Goal: Browse casually

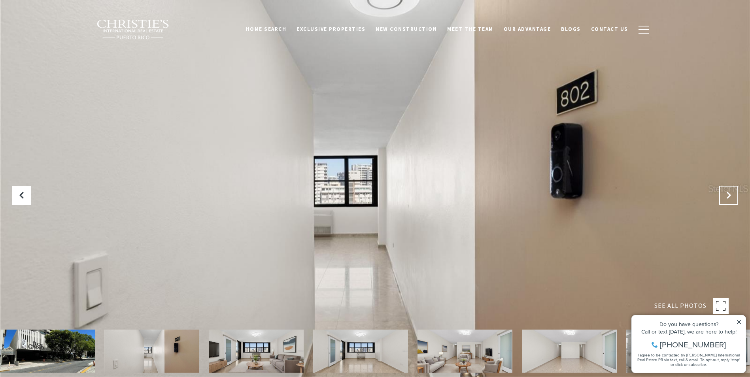
click at [724, 197] on button "Next Slide" at bounding box center [728, 195] width 19 height 19
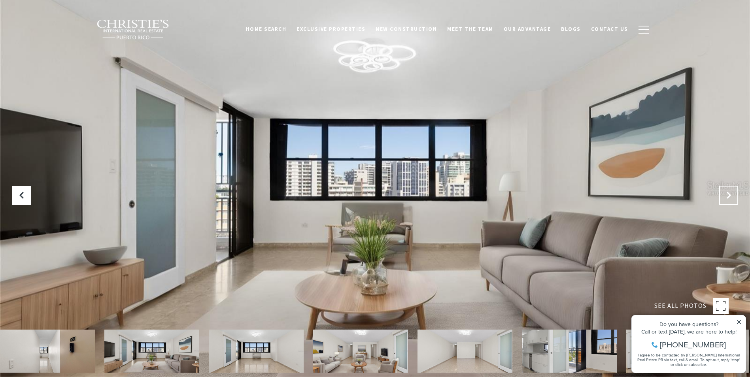
click at [724, 197] on button "Next Slide" at bounding box center [728, 195] width 19 height 19
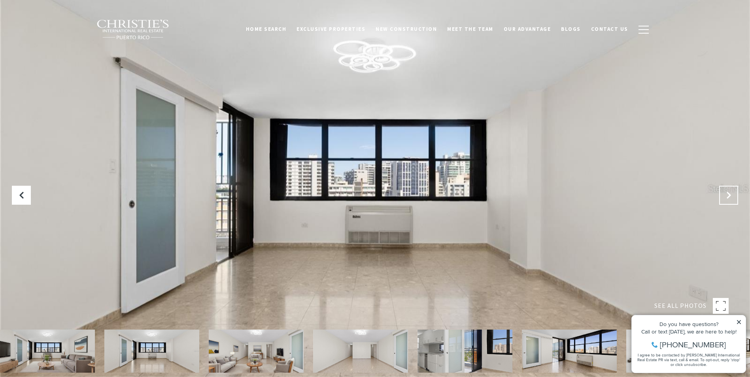
click at [724, 197] on button "Next Slide" at bounding box center [728, 195] width 19 height 19
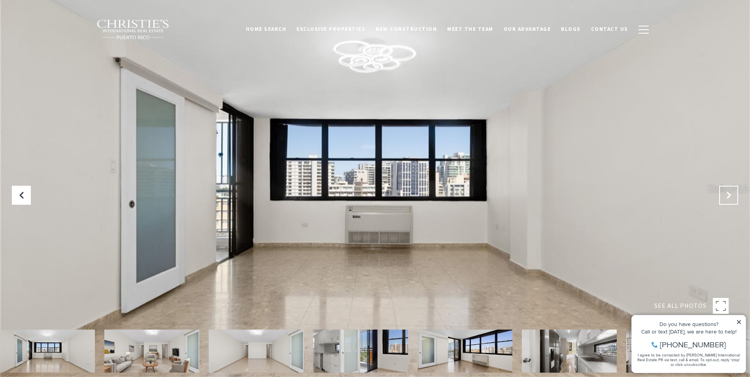
click at [724, 197] on button "Next Slide" at bounding box center [728, 195] width 19 height 19
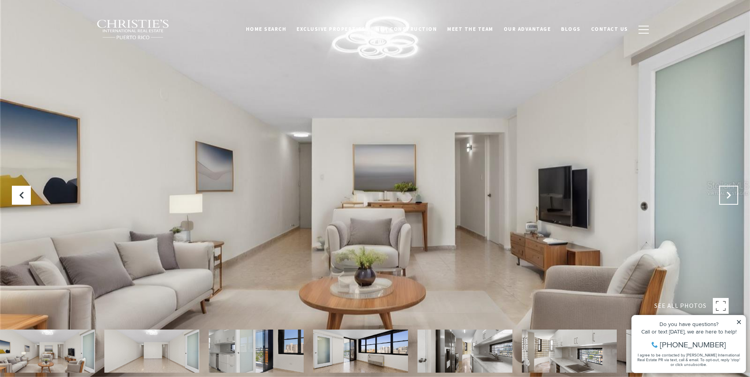
click at [724, 197] on button "Next Slide" at bounding box center [728, 195] width 19 height 19
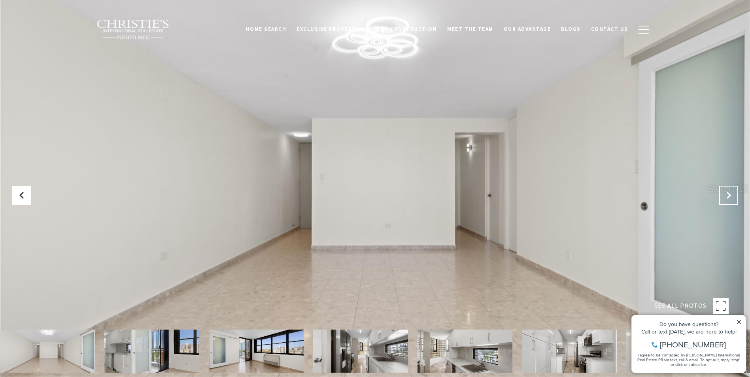
click at [724, 197] on button "Next Slide" at bounding box center [728, 195] width 19 height 19
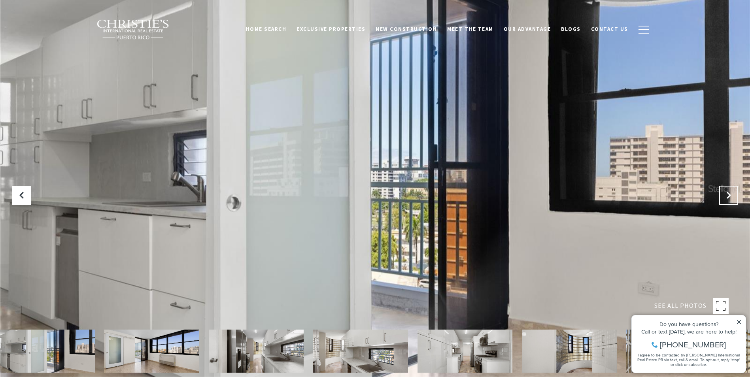
click at [724, 197] on button "Next Slide" at bounding box center [728, 195] width 19 height 19
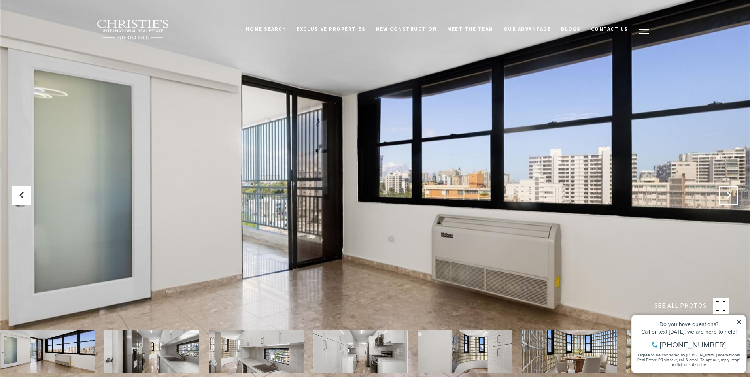
click at [724, 197] on button "Next Slide" at bounding box center [728, 195] width 19 height 19
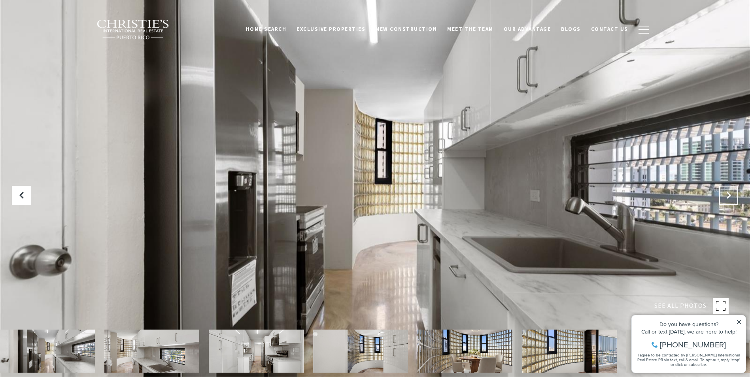
click at [724, 197] on button "Next Slide" at bounding box center [728, 195] width 19 height 19
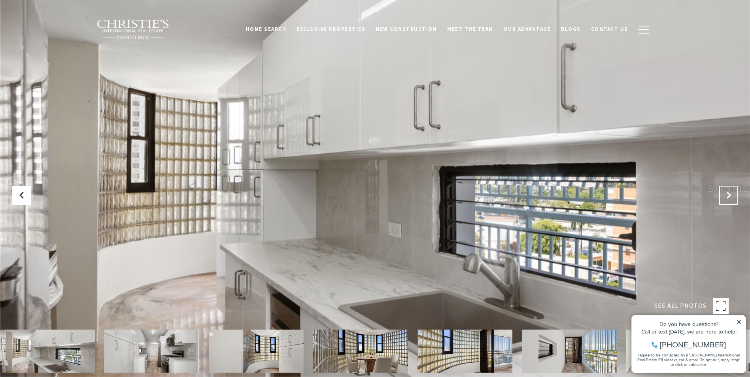
click at [724, 197] on button "Next Slide" at bounding box center [728, 195] width 19 height 19
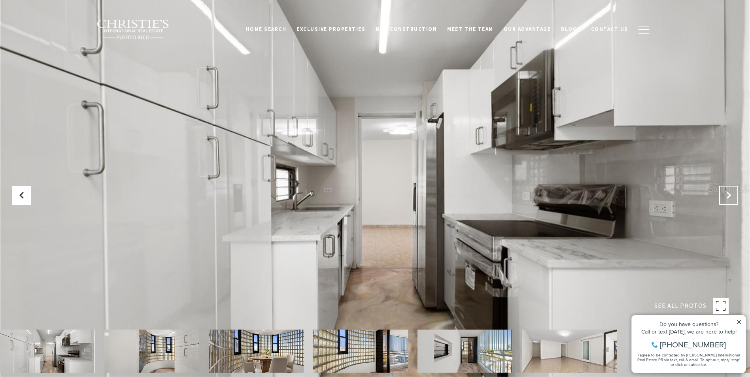
click at [724, 197] on button "Next Slide" at bounding box center [728, 195] width 19 height 19
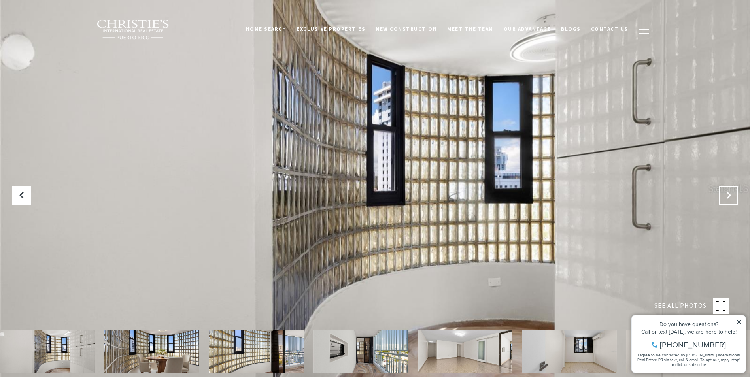
click at [724, 197] on button "Next Slide" at bounding box center [728, 195] width 19 height 19
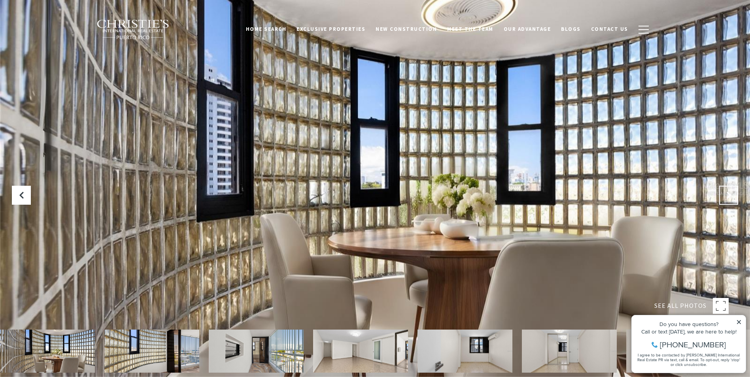
click at [724, 197] on button "Next Slide" at bounding box center [728, 195] width 19 height 19
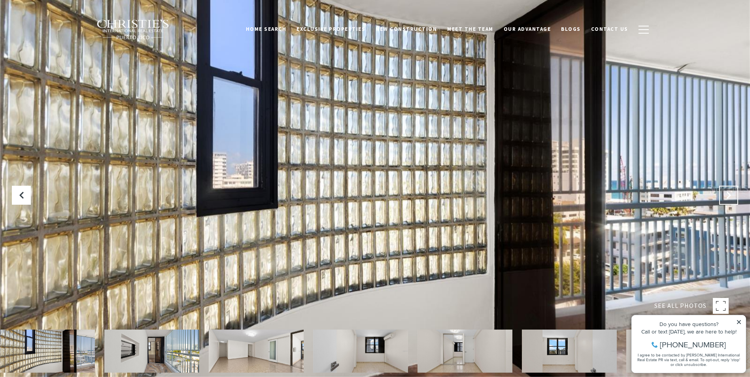
click at [724, 197] on button "Next Slide" at bounding box center [728, 195] width 19 height 19
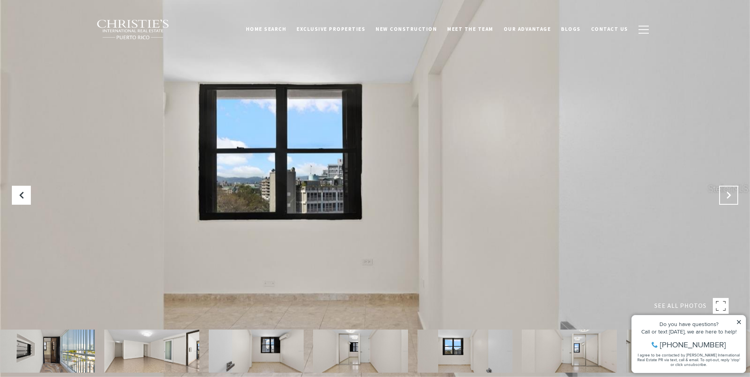
click at [724, 197] on button "Next Slide" at bounding box center [728, 195] width 19 height 19
